Goal: Task Accomplishment & Management: Manage account settings

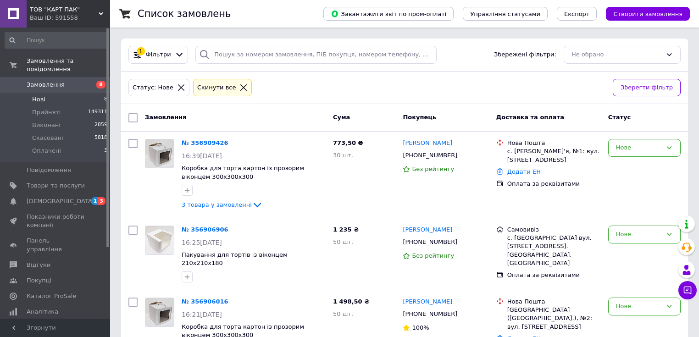
drag, startPoint x: 51, startPoint y: 90, endPoint x: 43, endPoint y: 28, distance: 62.4
click at [50, 93] on li "Нові 8" at bounding box center [56, 99] width 113 height 13
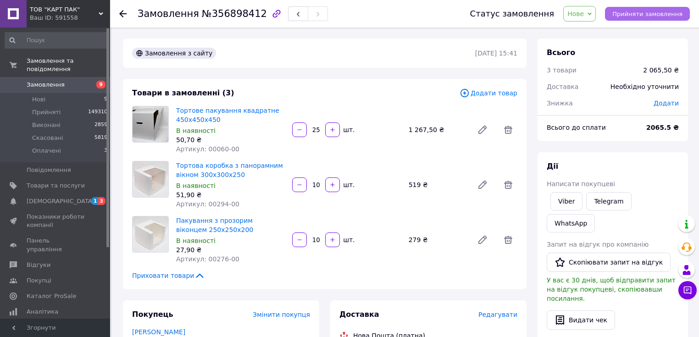
drag, startPoint x: 635, startPoint y: 12, endPoint x: 625, endPoint y: 12, distance: 9.2
click at [625, 12] on span "Прийняти замовлення" at bounding box center [647, 14] width 70 height 7
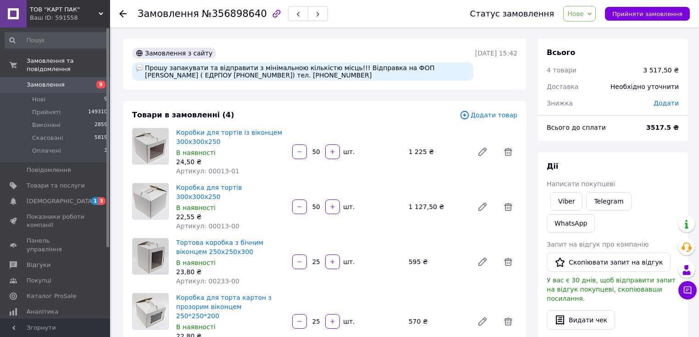
drag, startPoint x: 624, startPoint y: 11, endPoint x: 560, endPoint y: 3, distance: 64.2
click at [620, 11] on button "Прийняти замовлення" at bounding box center [647, 14] width 85 height 14
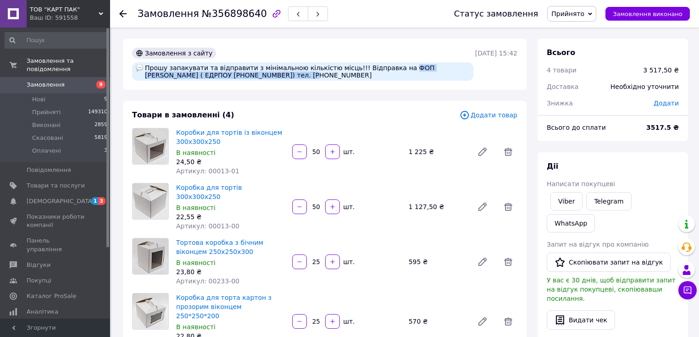
drag, startPoint x: 381, startPoint y: 68, endPoint x: 241, endPoint y: 77, distance: 140.2
click at [242, 77] on div "Прошу запакувати та відправити з мінімальною кількістю місць!!! Відправка на ФО…" at bounding box center [302, 71] width 341 height 18
copy div "ФОП Моргунов Сергій Олегович ( ЕДРПОУ 3358707435)"
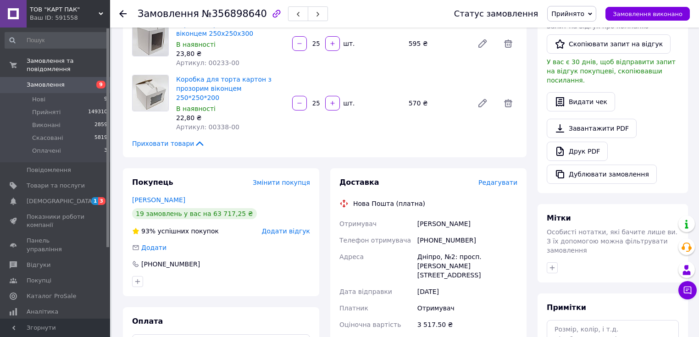
scroll to position [220, 0]
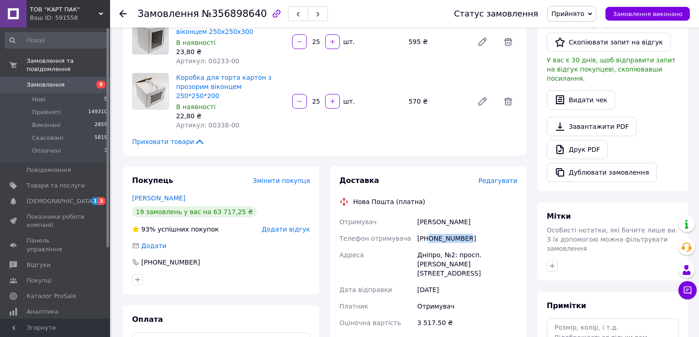
drag, startPoint x: 464, startPoint y: 222, endPoint x: 429, endPoint y: 218, distance: 35.5
click at [429, 230] on div "+380638180789" at bounding box center [467, 238] width 104 height 17
copy div "0638180789"
drag, startPoint x: 442, startPoint y: 237, endPoint x: 485, endPoint y: 249, distance: 44.5
click at [485, 249] on div "Дніпро, №2: просп. [PERSON_NAME][STREET_ADDRESS]" at bounding box center [467, 264] width 104 height 35
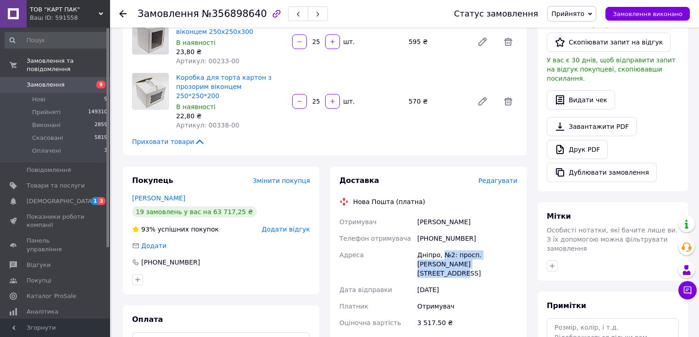
copy div "№2: просп. Богдана Хмельницького, 31Д"
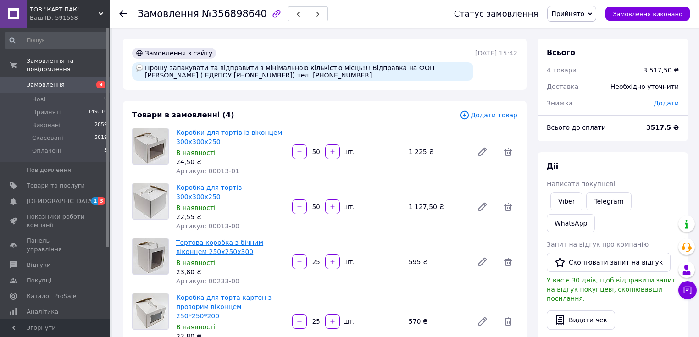
scroll to position [0, 0]
drag, startPoint x: 293, startPoint y: 75, endPoint x: 257, endPoint y: 75, distance: 35.8
click at [257, 75] on div "Прошу запакувати та відправити з мінімальною кількістю місць!!! Відправка на ФО…" at bounding box center [302, 71] width 341 height 18
copy div "0731310091"
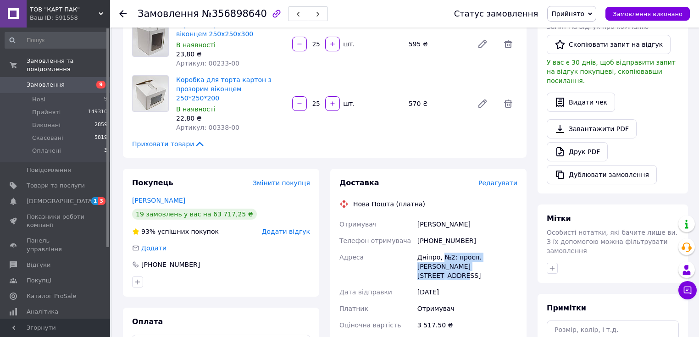
scroll to position [220, 0]
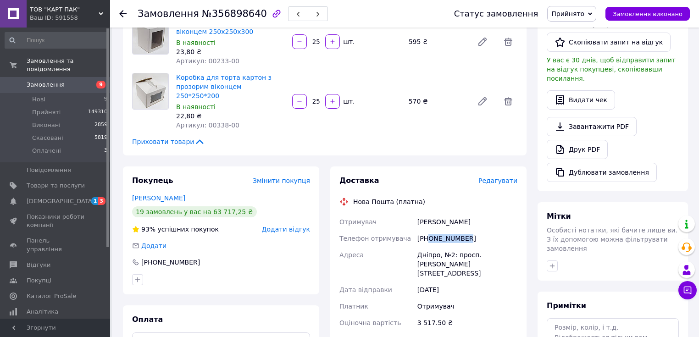
drag, startPoint x: 462, startPoint y: 224, endPoint x: 428, endPoint y: 224, distance: 33.9
click at [428, 230] on div "[PHONE_NUMBER]" at bounding box center [467, 238] width 104 height 17
copy div "0638180789"
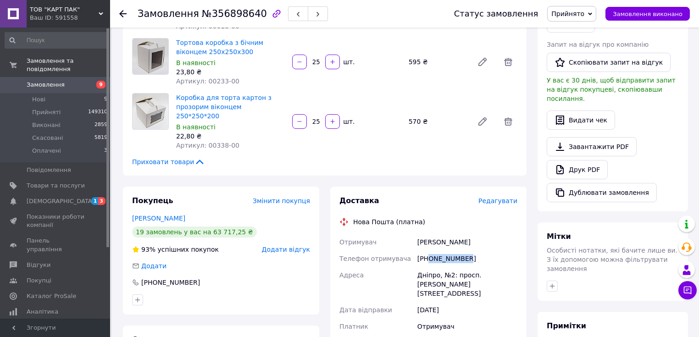
scroll to position [183, 0]
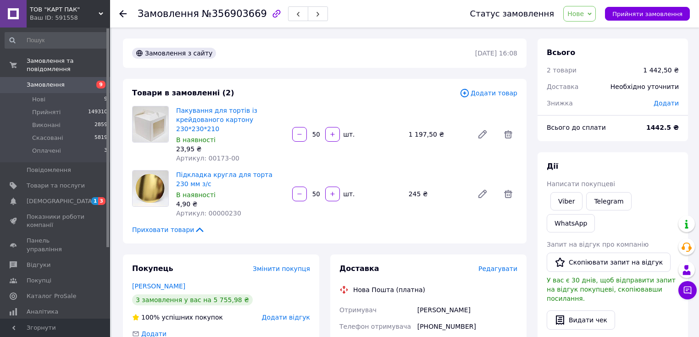
drag, startPoint x: 624, startPoint y: 12, endPoint x: 559, endPoint y: 1, distance: 65.1
click at [620, 12] on button "Прийняти замовлення" at bounding box center [647, 14] width 85 height 14
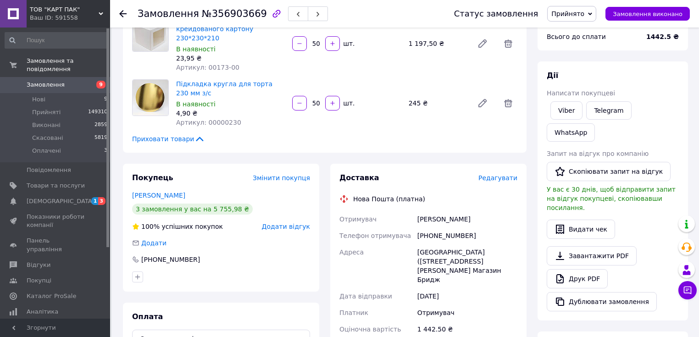
scroll to position [110, 0]
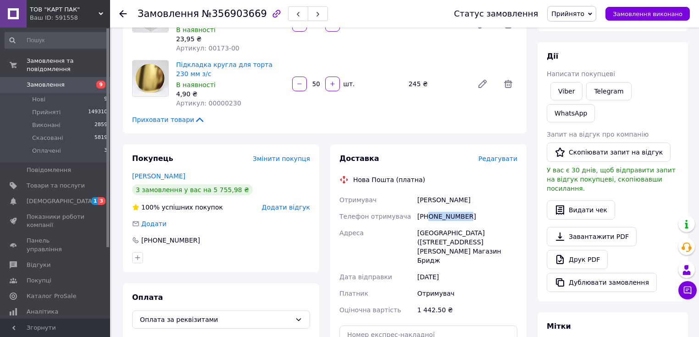
drag, startPoint x: 470, startPoint y: 210, endPoint x: 429, endPoint y: 208, distance: 41.3
click at [429, 208] on div "+380689073953" at bounding box center [467, 216] width 104 height 17
copy div "0689073953"
drag, startPoint x: 471, startPoint y: 233, endPoint x: 508, endPoint y: 252, distance: 41.4
click at [508, 252] on div "Запоріжжя (Запорізька обл., Запорізький р-н.), вул. шосе Хортицьке, буд. 10а, к…" at bounding box center [467, 247] width 104 height 44
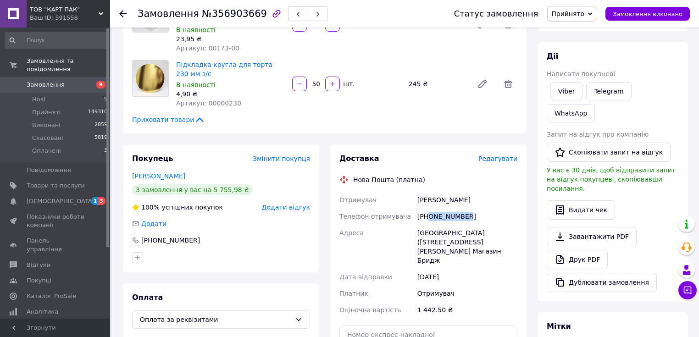
copy div "вул. шосе Хортицьке, буд. 10а, кв. Магазин Бридж"
drag, startPoint x: 418, startPoint y: 224, endPoint x: 468, endPoint y: 234, distance: 51.1
click at [468, 234] on div "Запоріжжя (Запорізька обл., Запорізький р-н.), вул. шосе Хортицьке, буд. 10а, к…" at bounding box center [467, 247] width 104 height 44
copy div "Запоріжжя (Запорізька обл., Запорізький р-н.)"
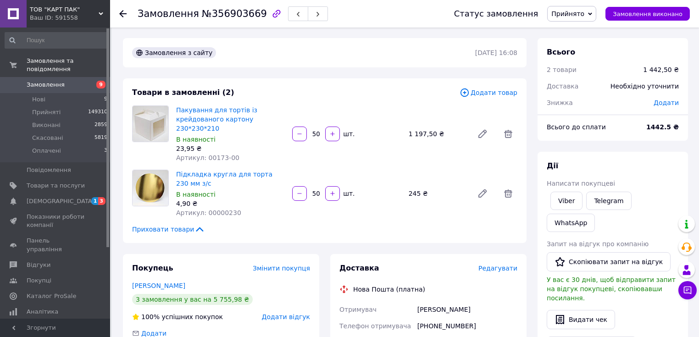
scroll to position [0, 0]
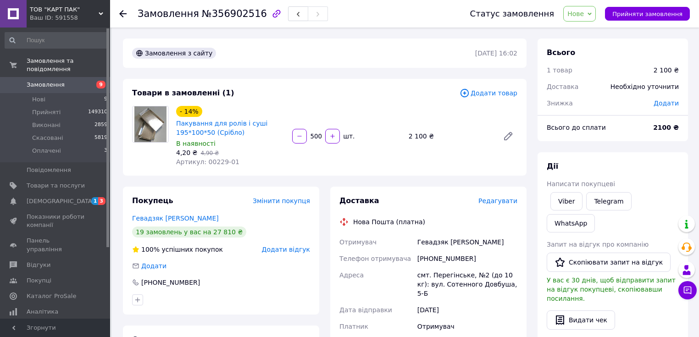
drag, startPoint x: 631, startPoint y: 14, endPoint x: 544, endPoint y: 0, distance: 88.7
click at [627, 14] on span "Прийняти замовлення" at bounding box center [647, 14] width 70 height 7
drag, startPoint x: 468, startPoint y: 260, endPoint x: 429, endPoint y: 261, distance: 38.5
click at [429, 261] on div "[PHONE_NUMBER]" at bounding box center [467, 258] width 104 height 17
copy div "0978816313"
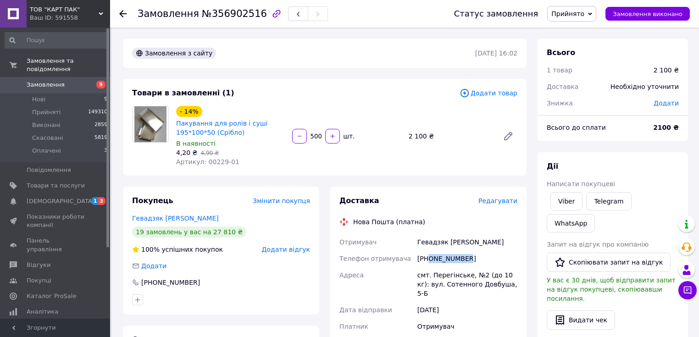
scroll to position [73, 0]
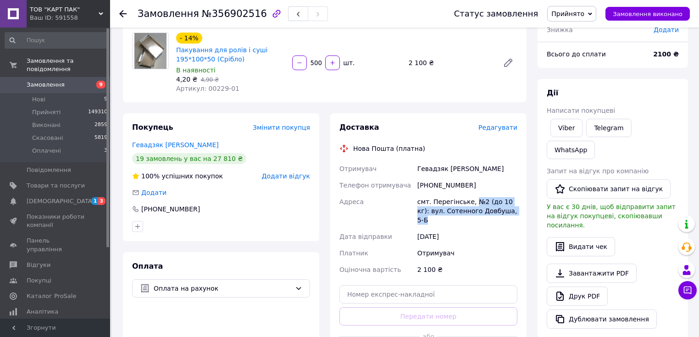
drag, startPoint x: 469, startPoint y: 202, endPoint x: 493, endPoint y: 214, distance: 26.5
click at [505, 216] on div "смт. Перегінське, №2 (до 10 кг): вул. Сотенного Довбуша, 5-Б" at bounding box center [467, 210] width 104 height 35
copy div "№2 (до 10 кг): вул. Сотенного Довбуша, 5-Б"
drag, startPoint x: 418, startPoint y: 202, endPoint x: 466, endPoint y: 203, distance: 48.1
click at [466, 203] on div "смт. Перегінське, №2 (до 10 кг): вул. Сотенного Довбуша, 5-Б" at bounding box center [467, 210] width 104 height 35
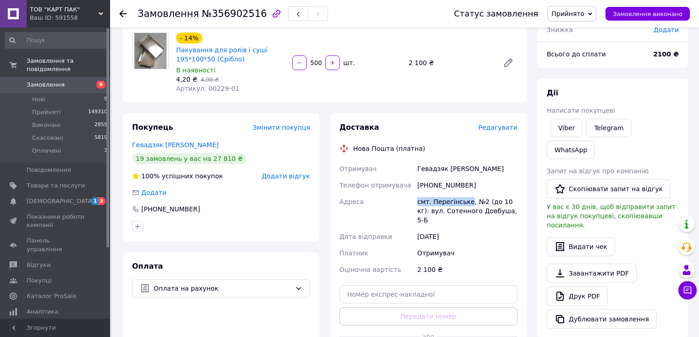
copy div "смт. Перегінське"
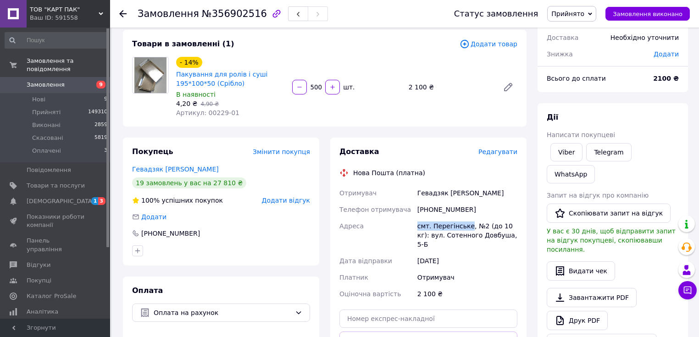
scroll to position [0, 0]
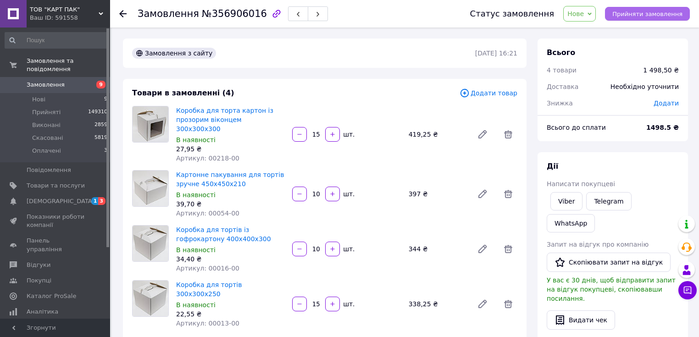
click at [651, 16] on span "Прийняти замовлення" at bounding box center [647, 14] width 70 height 7
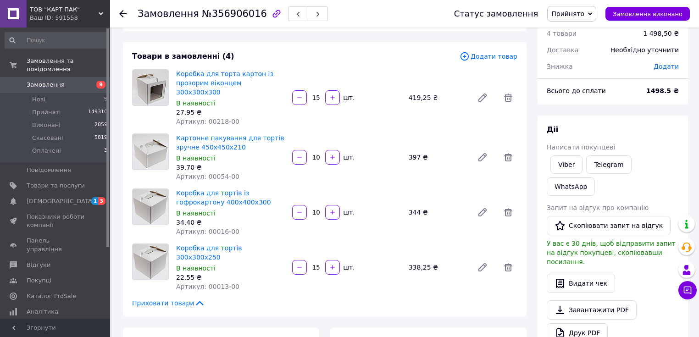
scroll to position [37, 0]
click at [37, 95] on span "Нові" at bounding box center [38, 99] width 13 height 8
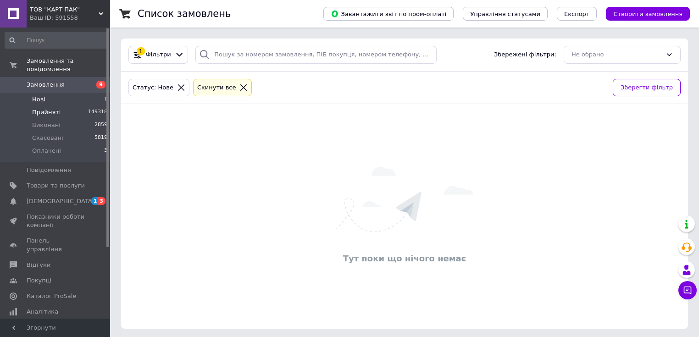
click at [57, 106] on li "Прийняті 149318" at bounding box center [56, 112] width 113 height 13
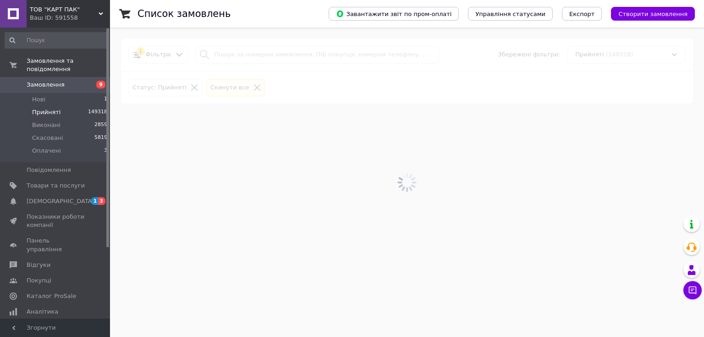
click at [50, 81] on span "Замовлення" at bounding box center [46, 85] width 38 height 8
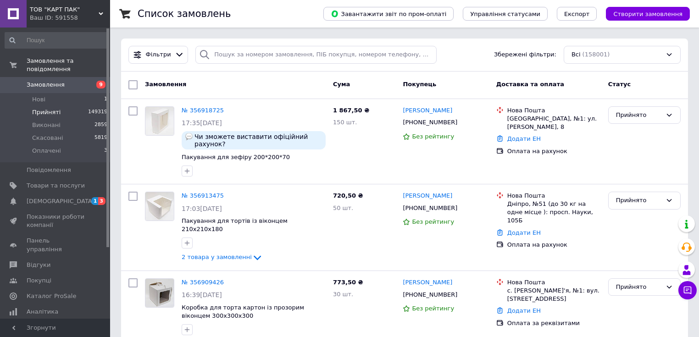
click at [44, 108] on span "Прийняті" at bounding box center [46, 112] width 28 height 8
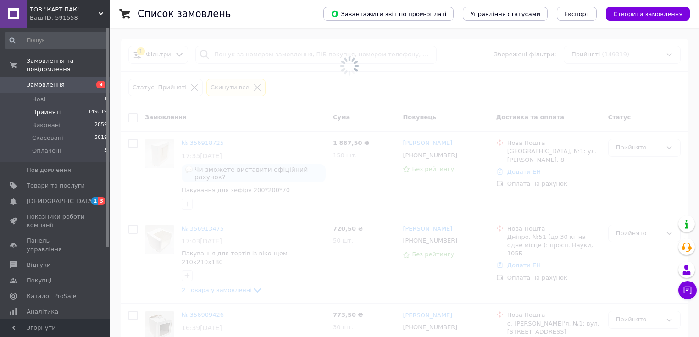
click at [50, 81] on span "Замовлення" at bounding box center [46, 85] width 38 height 8
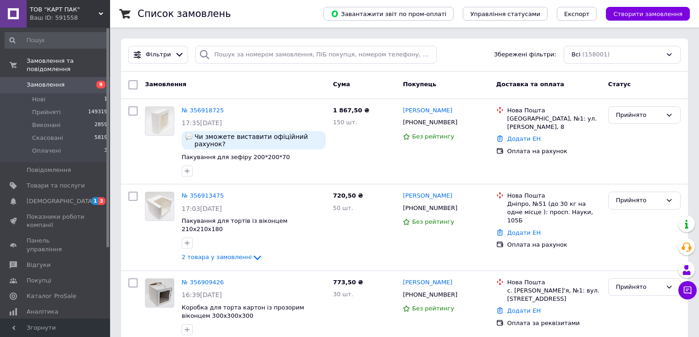
click at [46, 81] on span "Замовлення" at bounding box center [46, 85] width 38 height 8
drag, startPoint x: 45, startPoint y: 94, endPoint x: 116, endPoint y: 2, distance: 115.7
click at [46, 93] on li "Нові 1" at bounding box center [56, 99] width 113 height 13
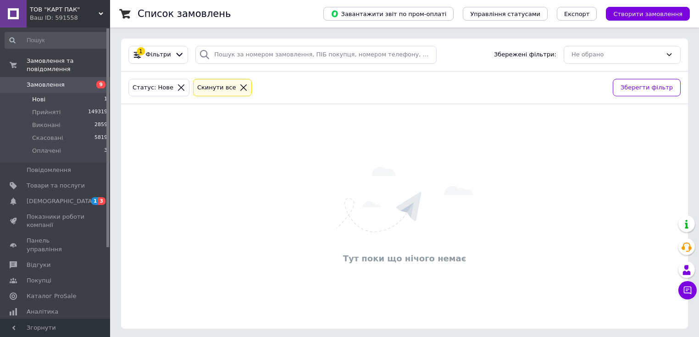
click at [40, 95] on span "Нові" at bounding box center [38, 99] width 13 height 8
